Goal: Task Accomplishment & Management: Manage account settings

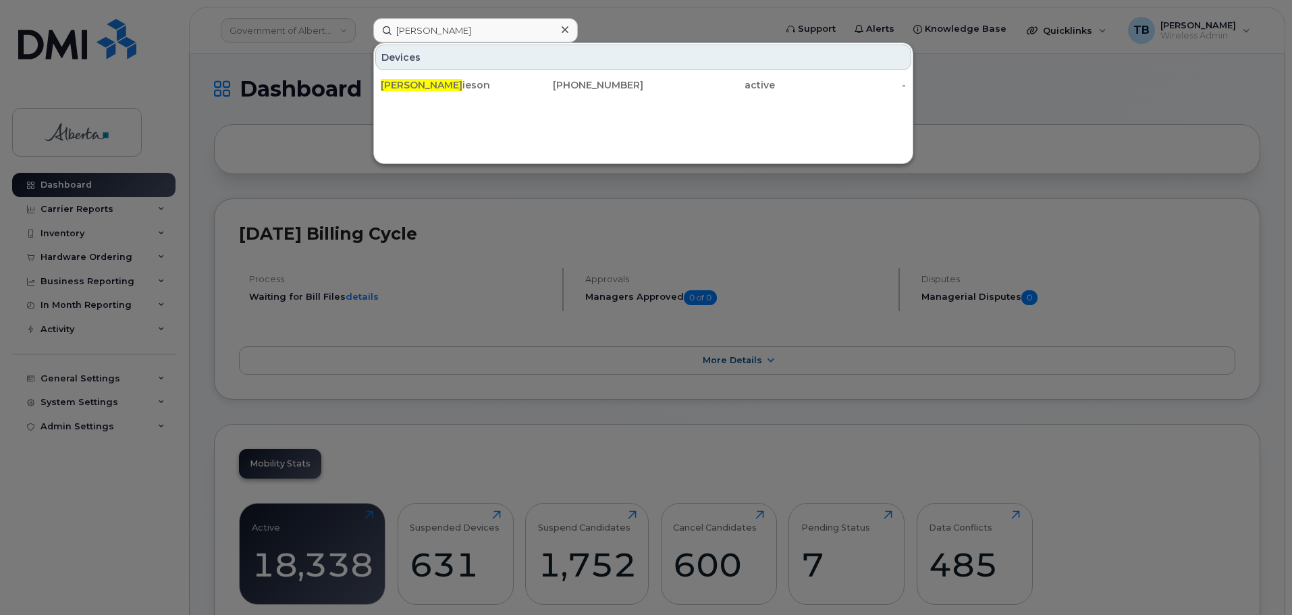
click at [304, 67] on div at bounding box center [646, 307] width 1292 height 615
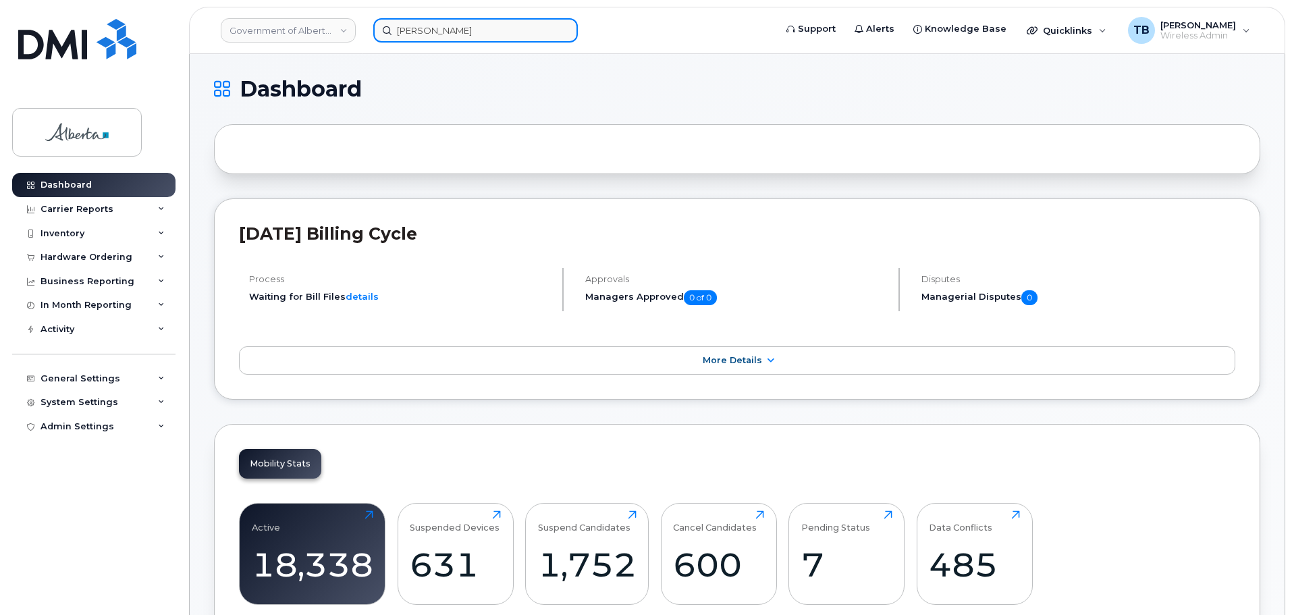
click at [429, 33] on input "cheryl jam" at bounding box center [475, 30] width 205 height 24
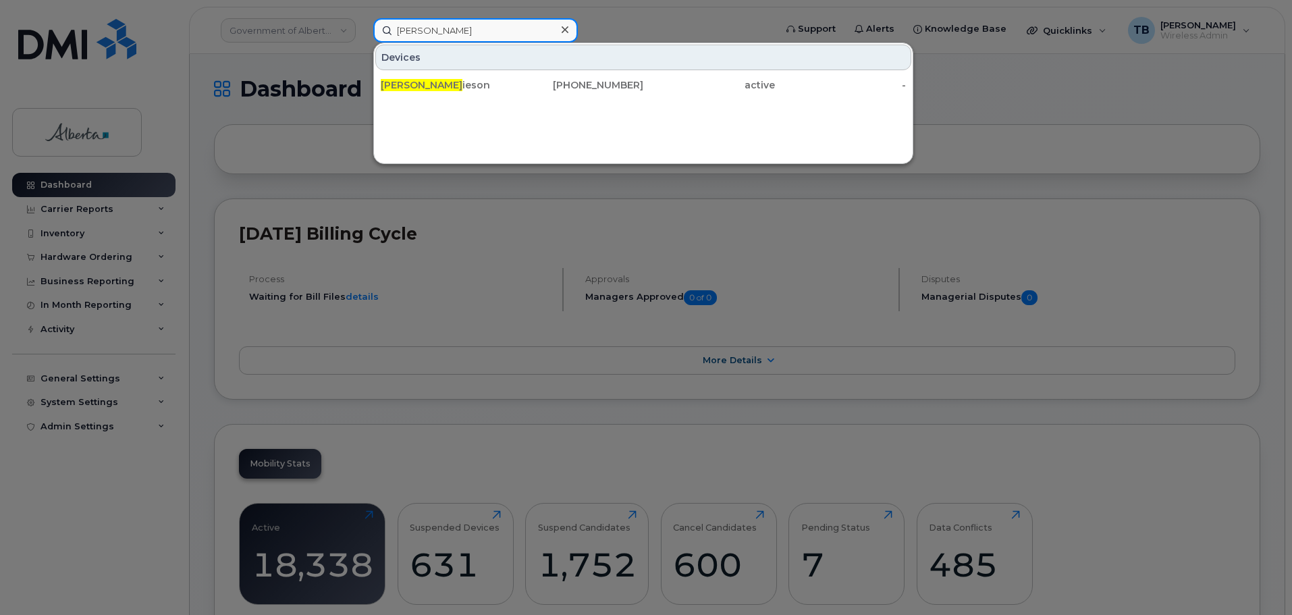
paste input "Craig Gromnisky"
type input "Craig Gromnisky"
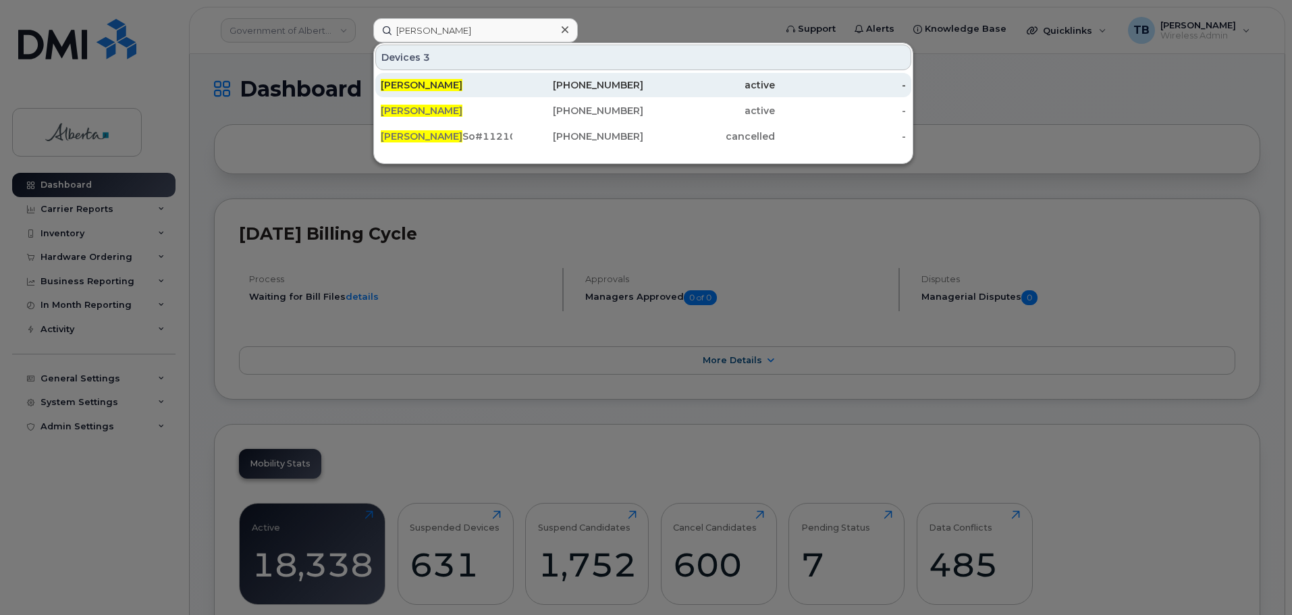
click at [425, 82] on span "Craig Gromnisky" at bounding box center [422, 85] width 82 height 12
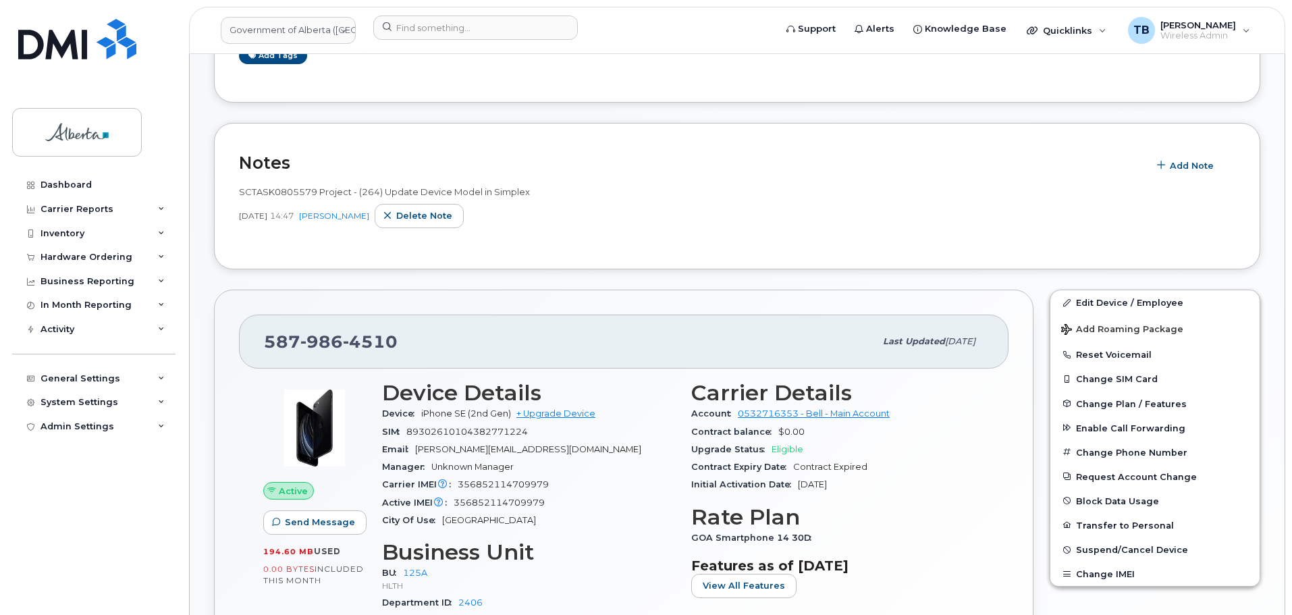
scroll to position [270, 0]
click at [410, 41] on div at bounding box center [569, 31] width 414 height 30
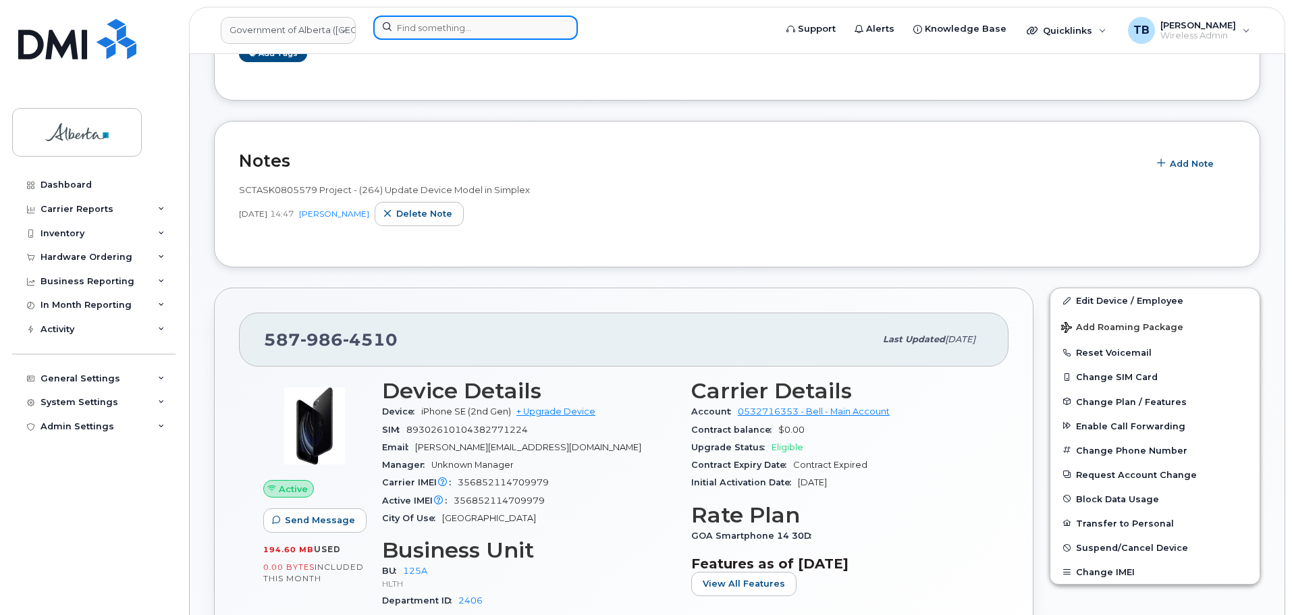
click at [410, 33] on input at bounding box center [475, 28] width 205 height 24
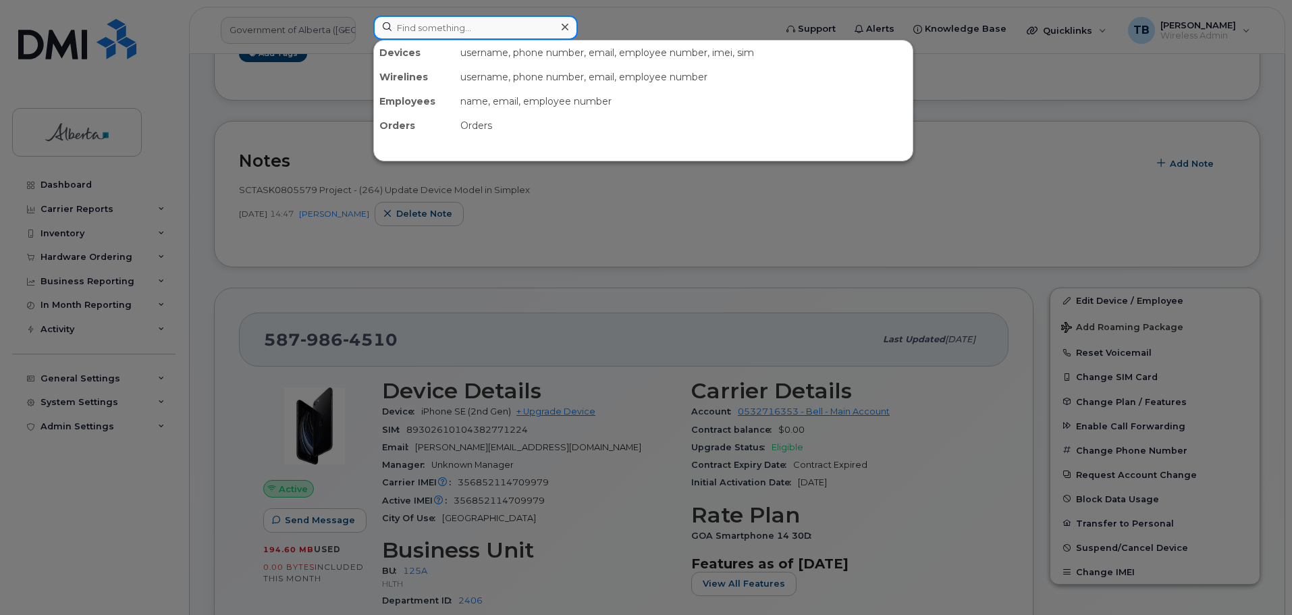
paste input "[PERSON_NAME]"
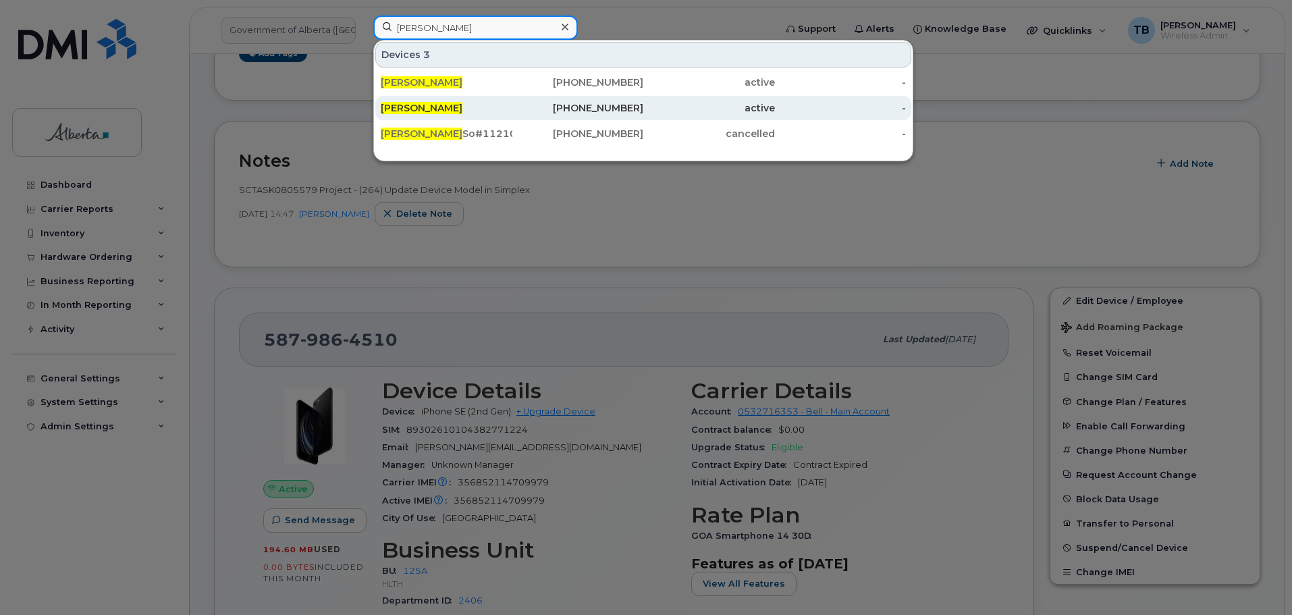
type input "[PERSON_NAME]"
click at [426, 112] on span "[PERSON_NAME]" at bounding box center [422, 108] width 82 height 12
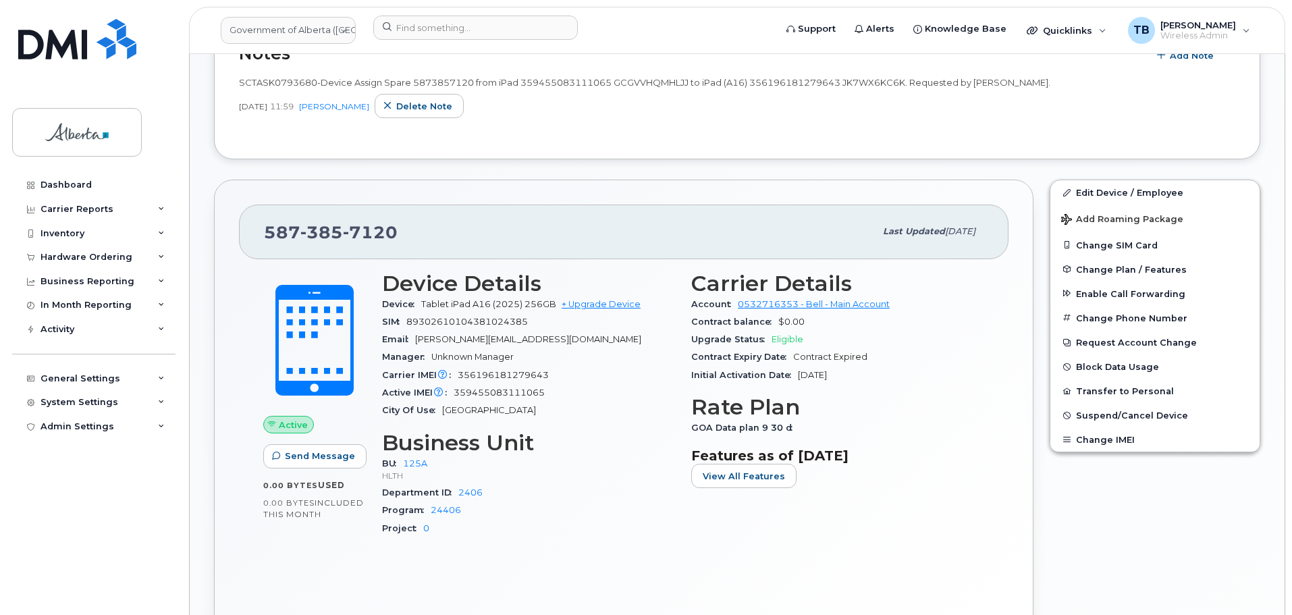
scroll to position [491, 0]
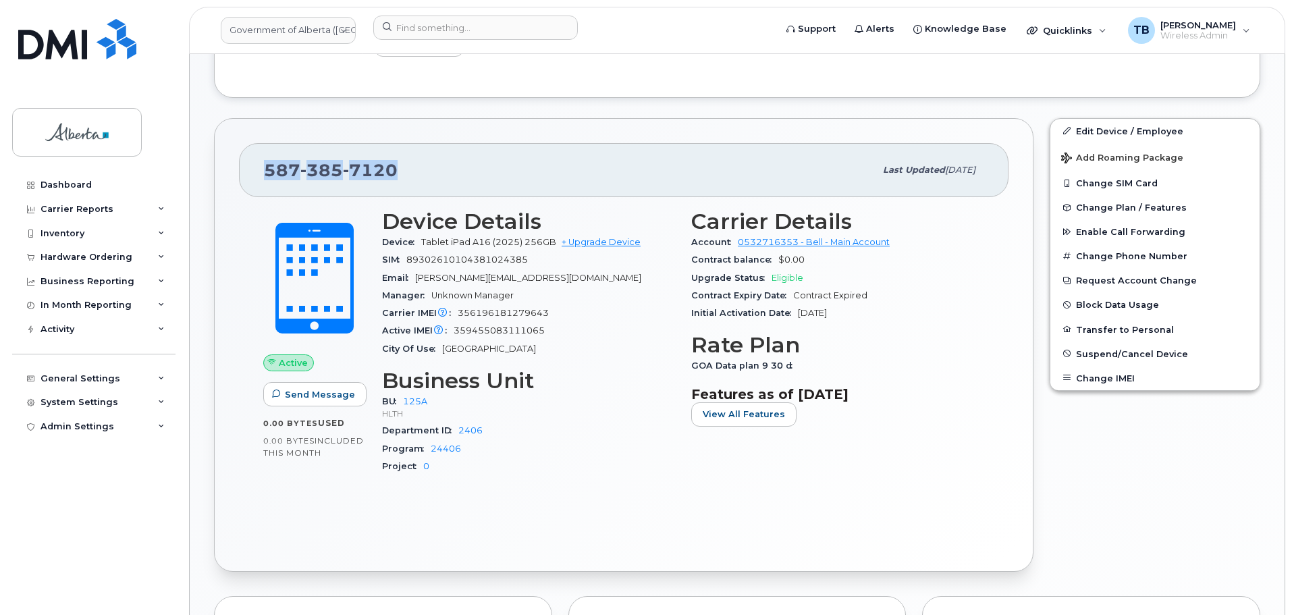
drag, startPoint x: 377, startPoint y: 166, endPoint x: 211, endPoint y: 173, distance: 165.5
click at [211, 173] on div "587 385 7120 Last updated Jul 25, 2025 Active Send Message 0.00 Bytes  used 0.0…" at bounding box center [624, 345] width 836 height 470
copy span "587 385 7120"
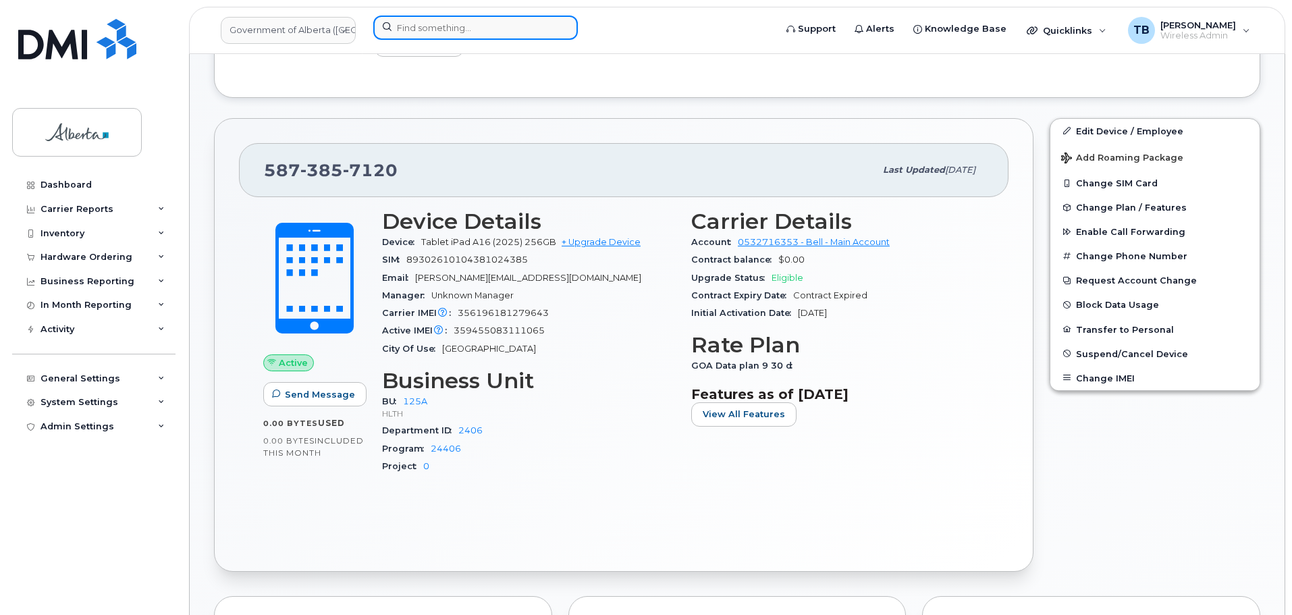
click at [402, 32] on input at bounding box center [475, 28] width 205 height 24
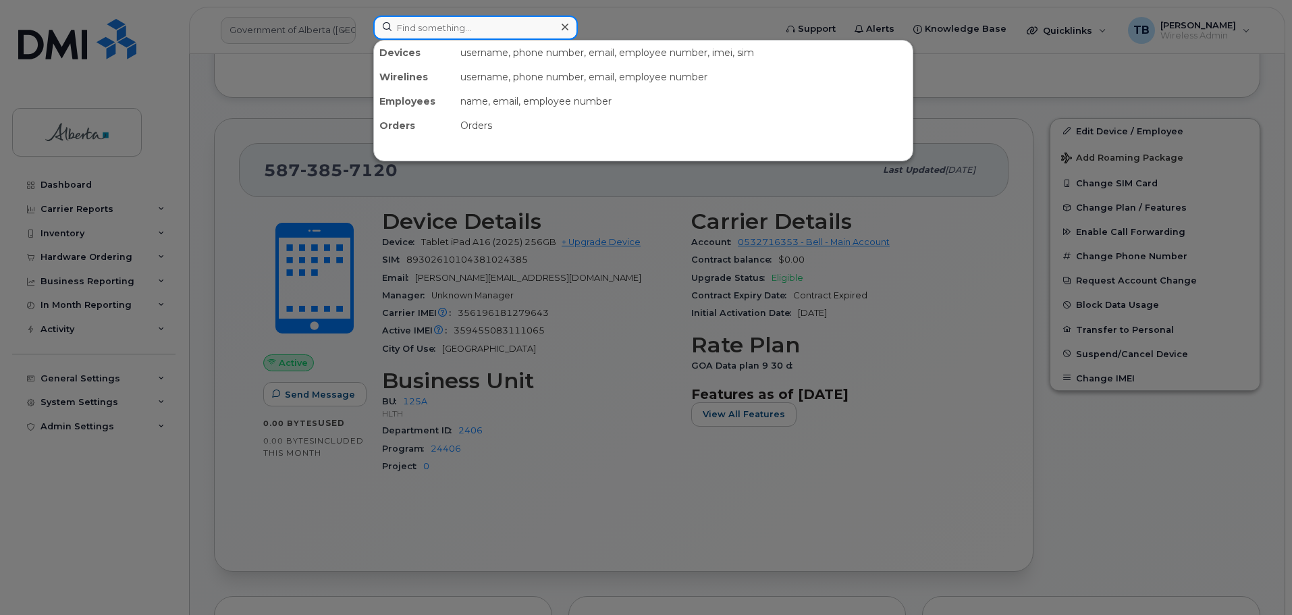
paste input "7802393517"
type input "7802393517"
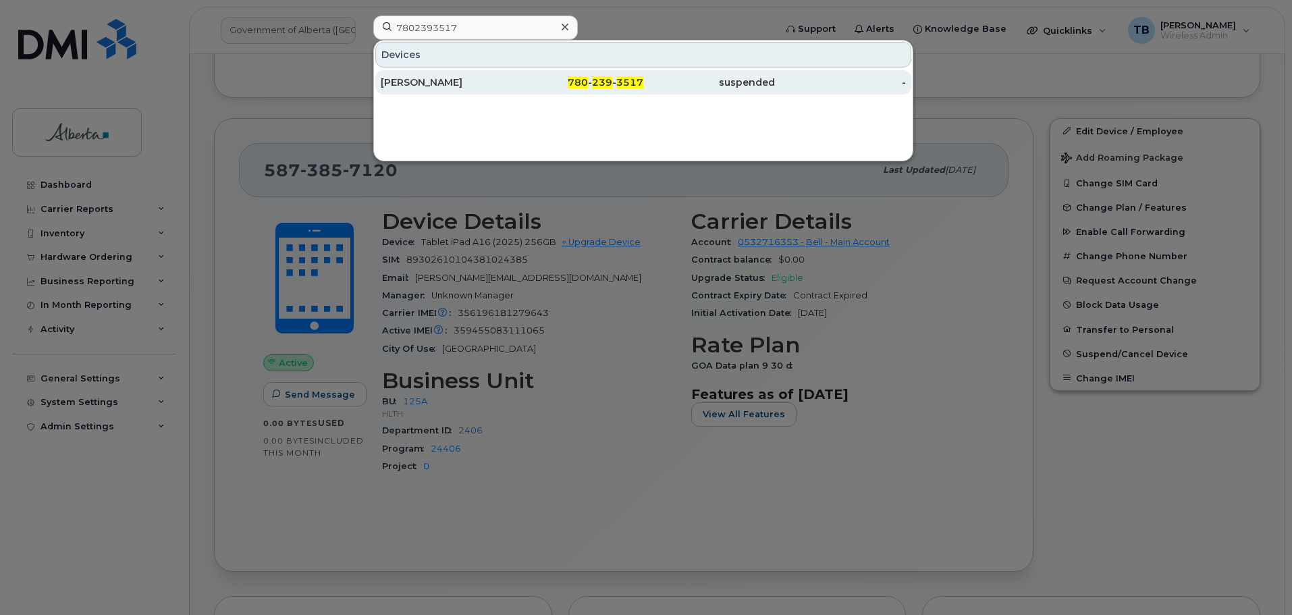
click at [414, 86] on div "[PERSON_NAME]" at bounding box center [447, 82] width 132 height 13
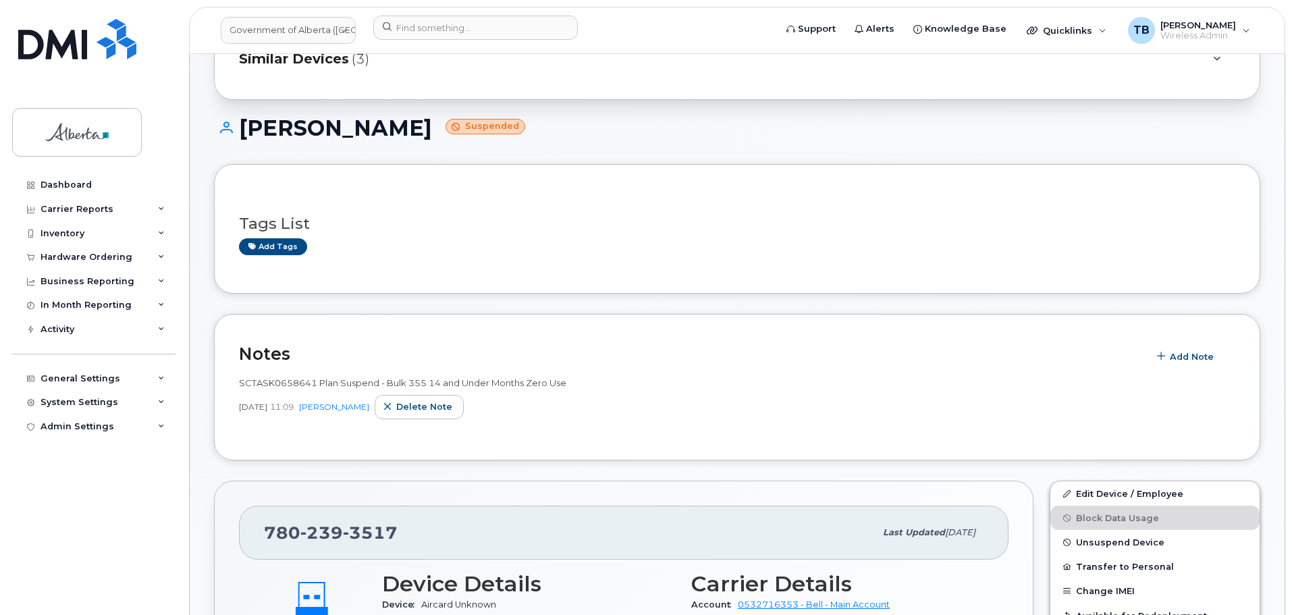
scroll to position [67, 0]
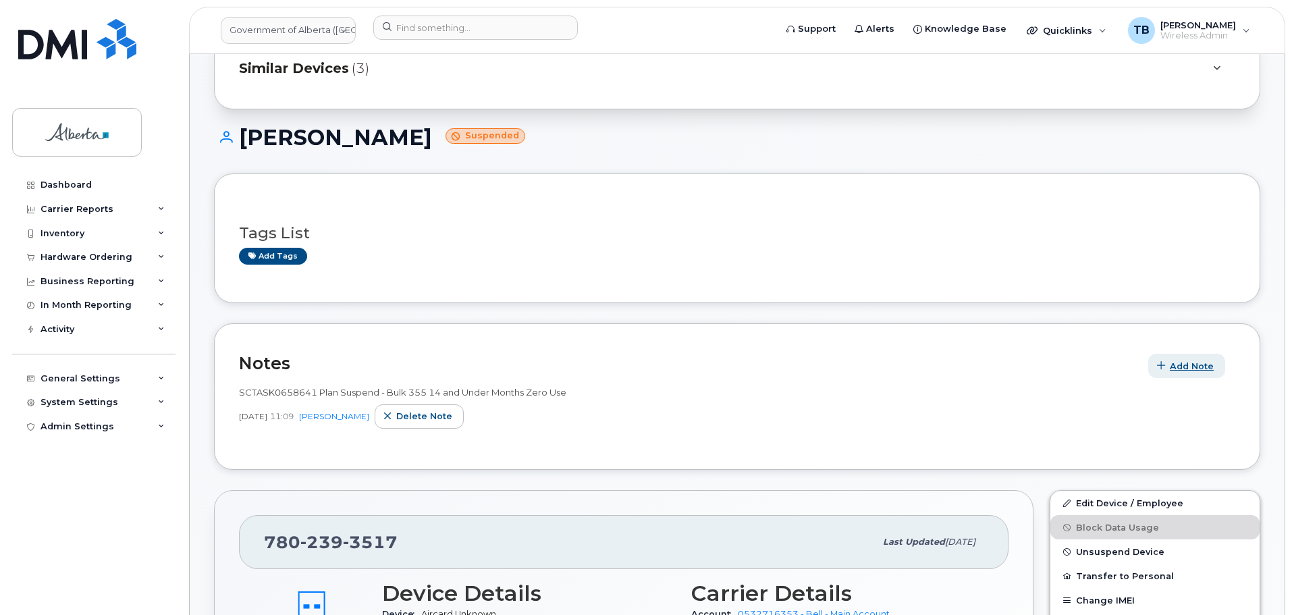
click at [1174, 368] on span "Add Note" at bounding box center [1192, 366] width 44 height 13
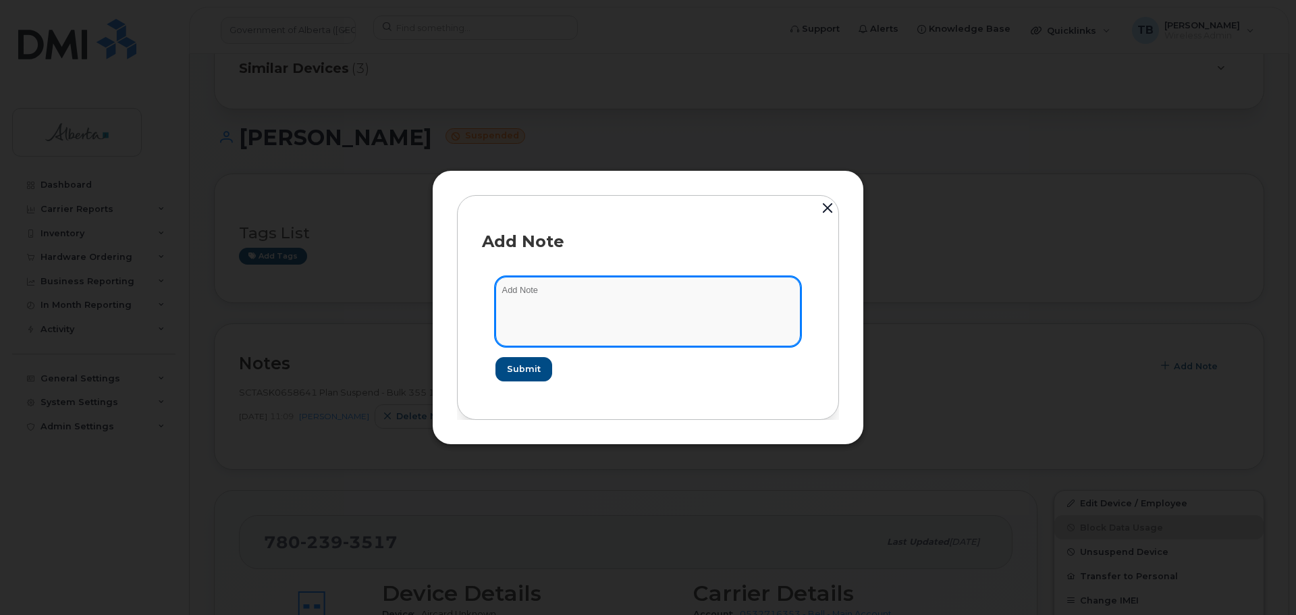
click at [571, 317] on textarea at bounding box center [647, 311] width 305 height 69
paste textarea "SCTASK0849628 7802393517 DO NOT DELETE - BEING REASSIGNED to Janice Ngo. Previo…"
click at [531, 296] on textarea "SCTASK0849628 7802393517 DO NOT DELETE - BEING REASSIGNED to Janice Ngo. Previo…" at bounding box center [647, 311] width 305 height 69
type textarea "SCTASK0849628 7802393517 DO NOT DELETE - BEING REASSIGNED to Janice Ngo. Previo…"
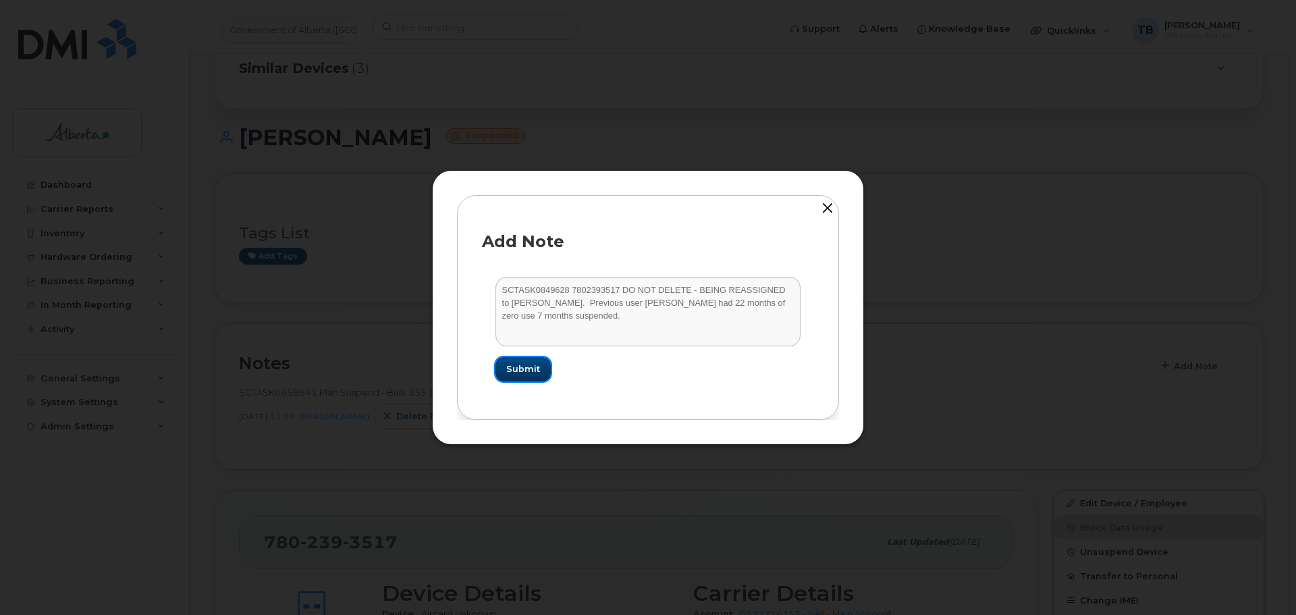
click at [507, 369] on span "Submit" at bounding box center [523, 368] width 34 height 13
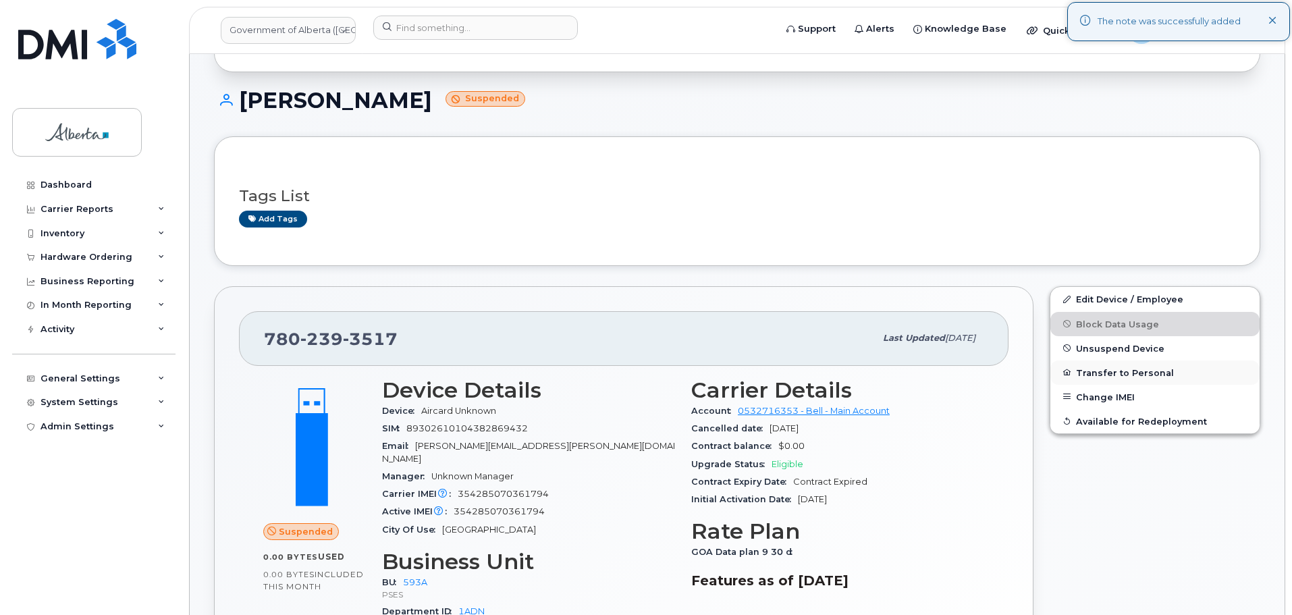
scroll to position [135, 0]
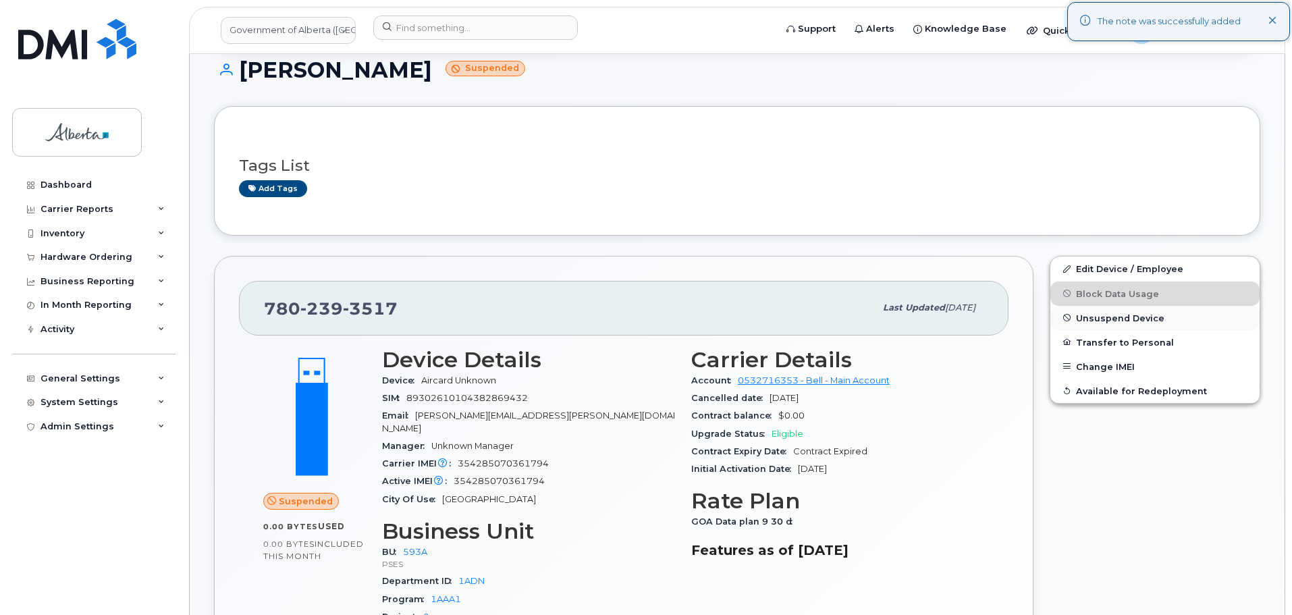
click at [1106, 317] on span "Unsuspend Device" at bounding box center [1120, 318] width 88 height 10
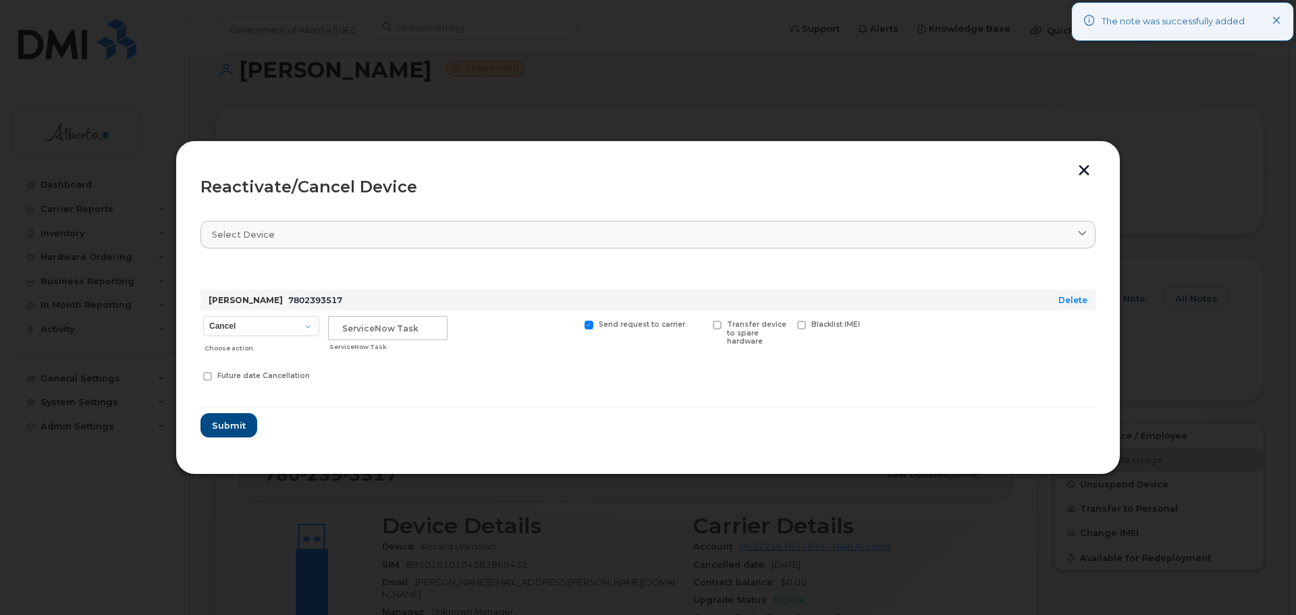
click at [251, 315] on div "Cancel Suspend - Extend Suspension Reactivate Choose action" at bounding box center [260, 334] width 121 height 48
click at [253, 328] on select "Cancel Suspend - Extend Suspension Reactivate" at bounding box center [261, 326] width 116 height 20
select select "[object Object]"
click at [203, 316] on select "Cancel Suspend - Extend Suspension Reactivate" at bounding box center [261, 326] width 116 height 20
click at [358, 333] on input "text" at bounding box center [387, 328] width 119 height 24
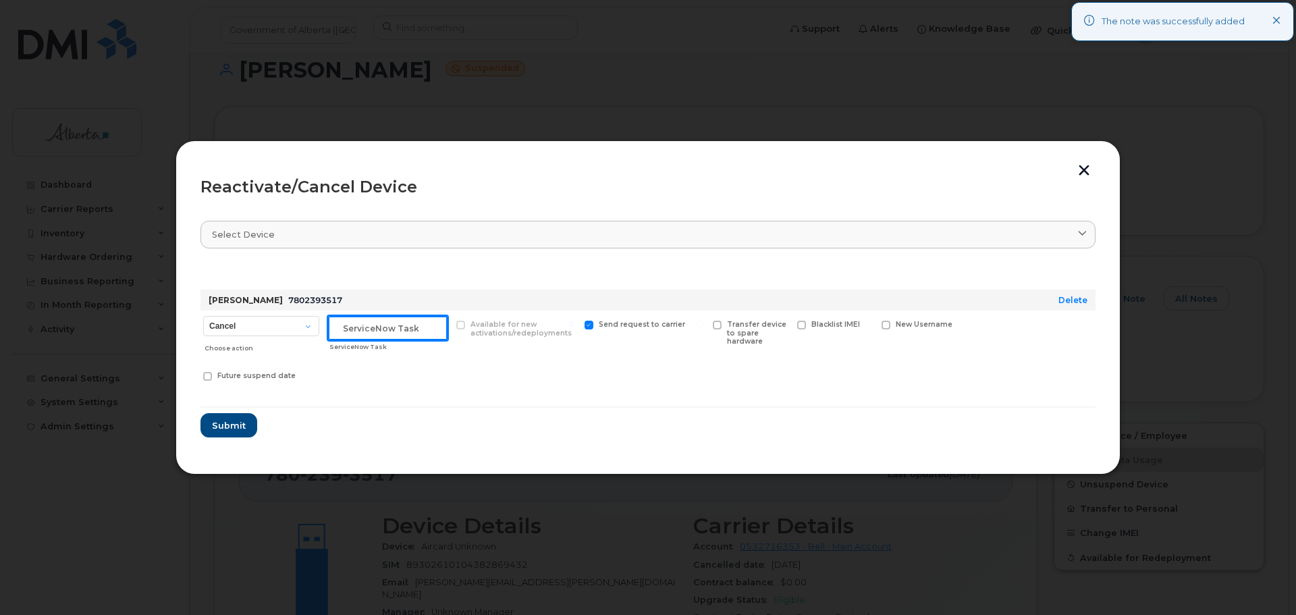
paste input "SCTASK0849628"
type input "SCTASK0849628"
click at [217, 419] on span "Submit" at bounding box center [228, 425] width 34 height 13
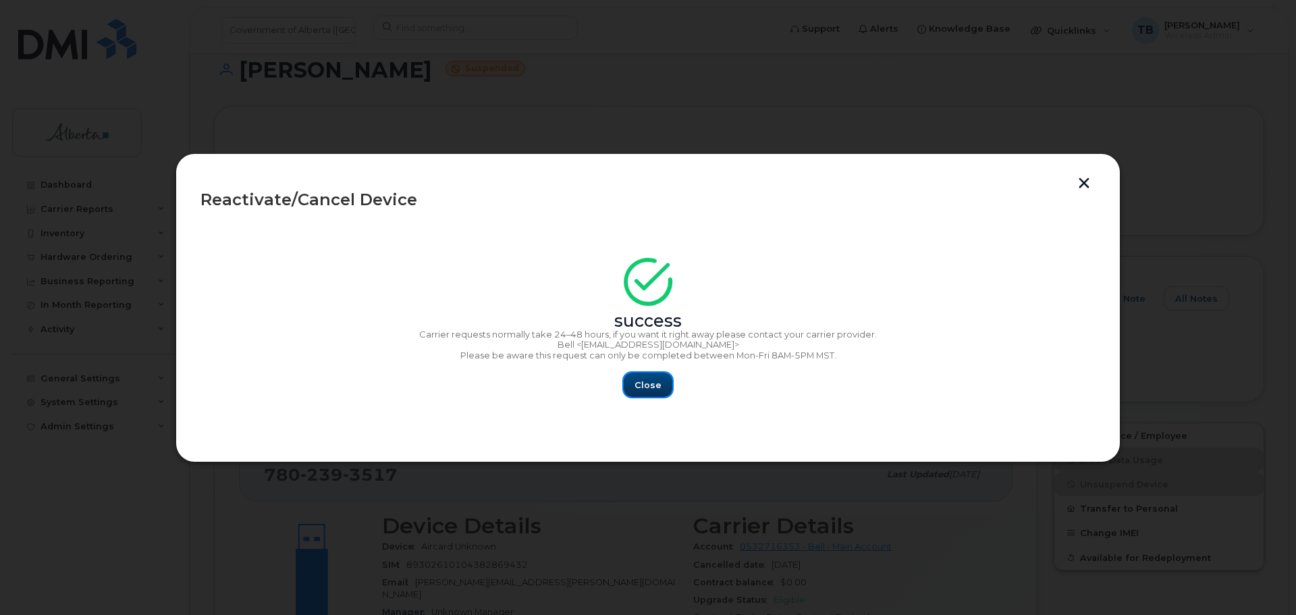
click at [645, 383] on span "Close" at bounding box center [647, 385] width 27 height 13
